Goal: Use online tool/utility

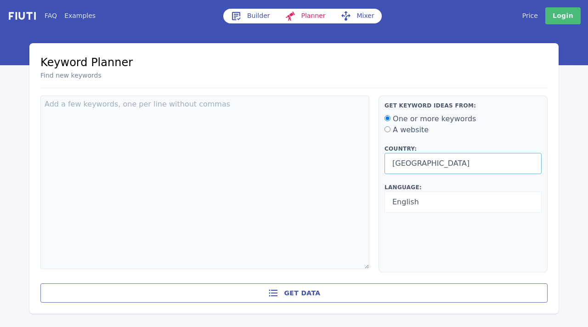
click at [407, 163] on select "[GEOGRAPHIC_DATA] [GEOGRAPHIC_DATA] [GEOGRAPHIC_DATA] [US_STATE] [GEOGRAPHIC_DA…" at bounding box center [463, 163] width 157 height 21
select select "2376"
click at [385, 153] on select "[GEOGRAPHIC_DATA] [GEOGRAPHIC_DATA] [GEOGRAPHIC_DATA] [US_STATE] [GEOGRAPHIC_DA…" at bounding box center [463, 163] width 157 height 21
click at [427, 205] on select "Arabic Bengali Bulgarian Catalan Chinese (simplified) Chinese (traditional) Cro…" at bounding box center [463, 202] width 157 height 21
select select "1027"
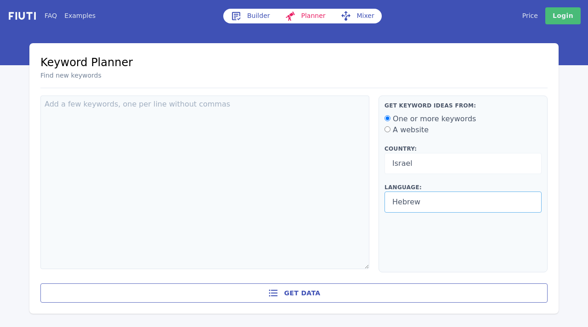
click at [385, 192] on select "Arabic Bengali Bulgarian Catalan Chinese (simplified) Chinese (traditional) Cro…" at bounding box center [463, 202] width 157 height 21
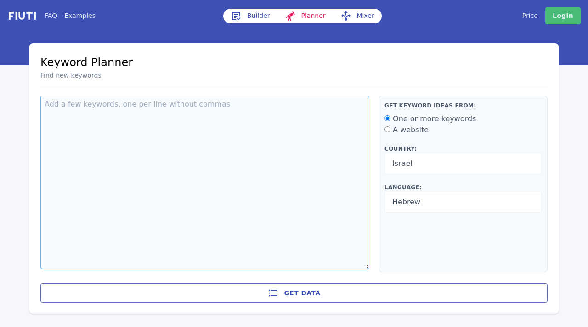
click at [186, 107] on textarea at bounding box center [204, 183] width 329 height 174
click at [197, 114] on textarea at bounding box center [204, 183] width 329 height 174
paste textarea "הובלת בית פרטי"
type textarea "הובלת בית פרטי"
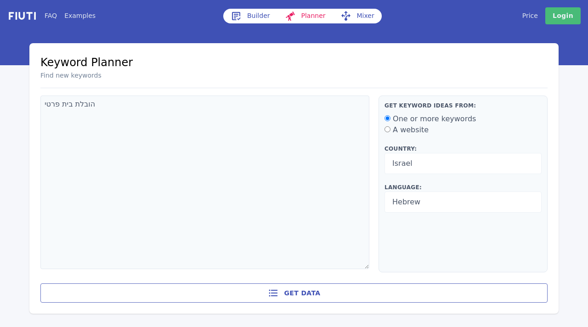
click at [283, 288] on button "Get data" at bounding box center [293, 293] width 507 height 19
